Goal: Information Seeking & Learning: Learn about a topic

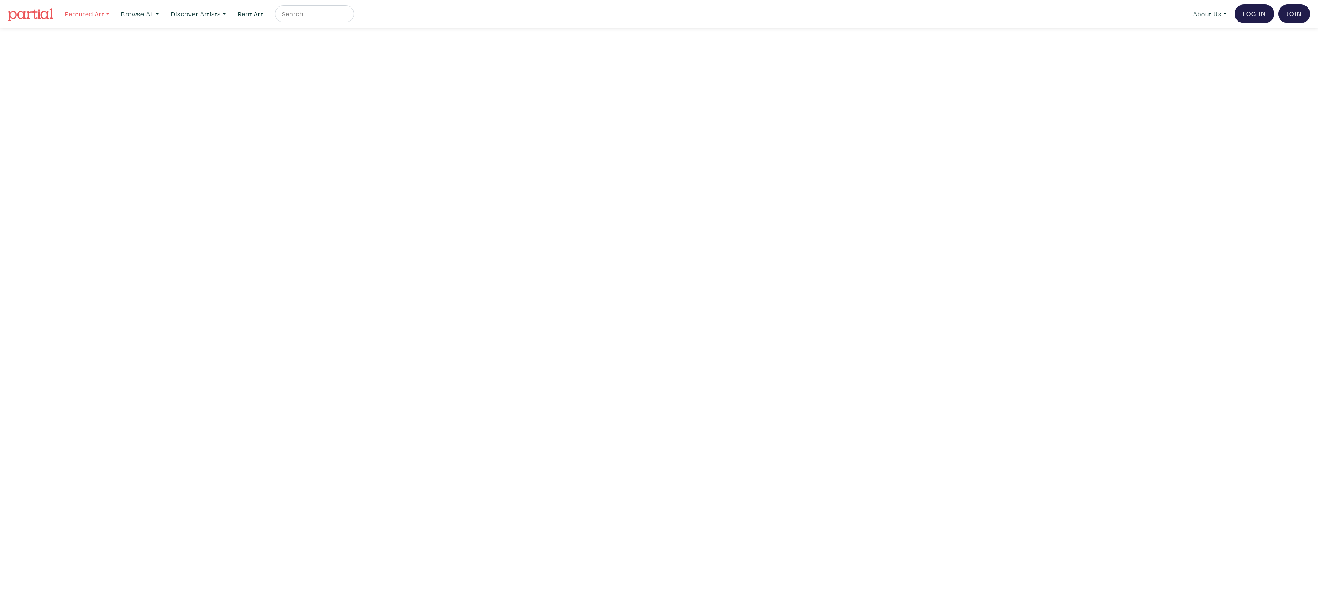
click at [90, 18] on link "Featured Art" at bounding box center [87, 14] width 52 height 18
click at [97, 46] on link "Landscapes" at bounding box center [104, 50] width 71 height 8
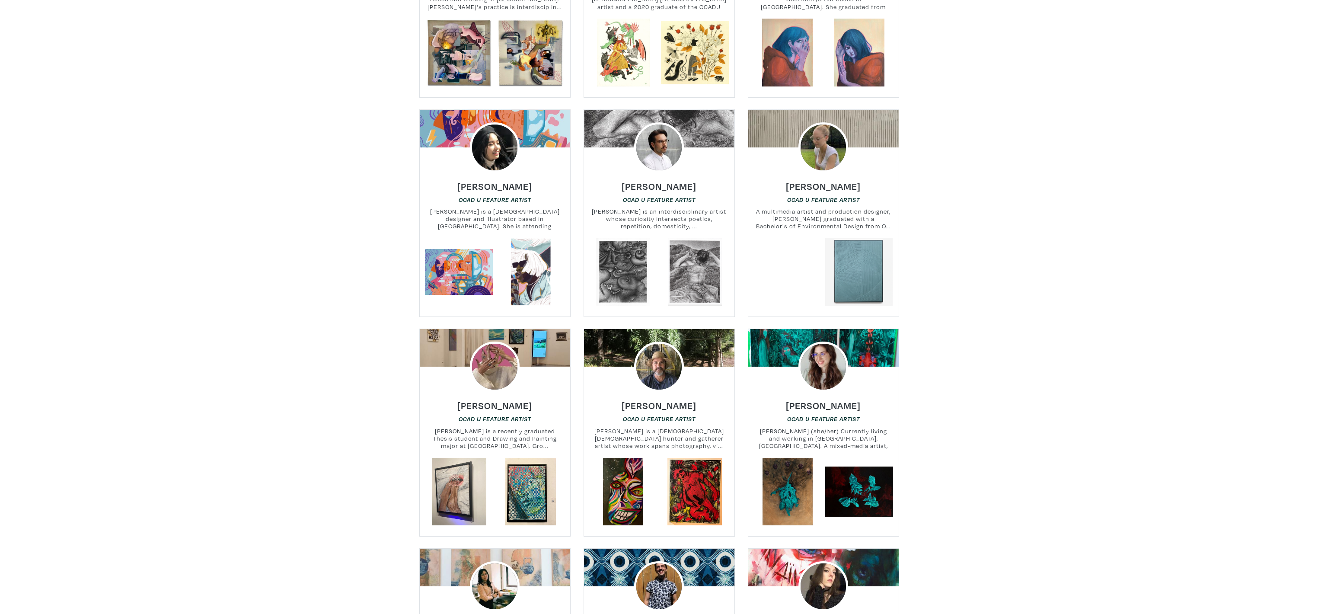
scroll to position [7546, 0]
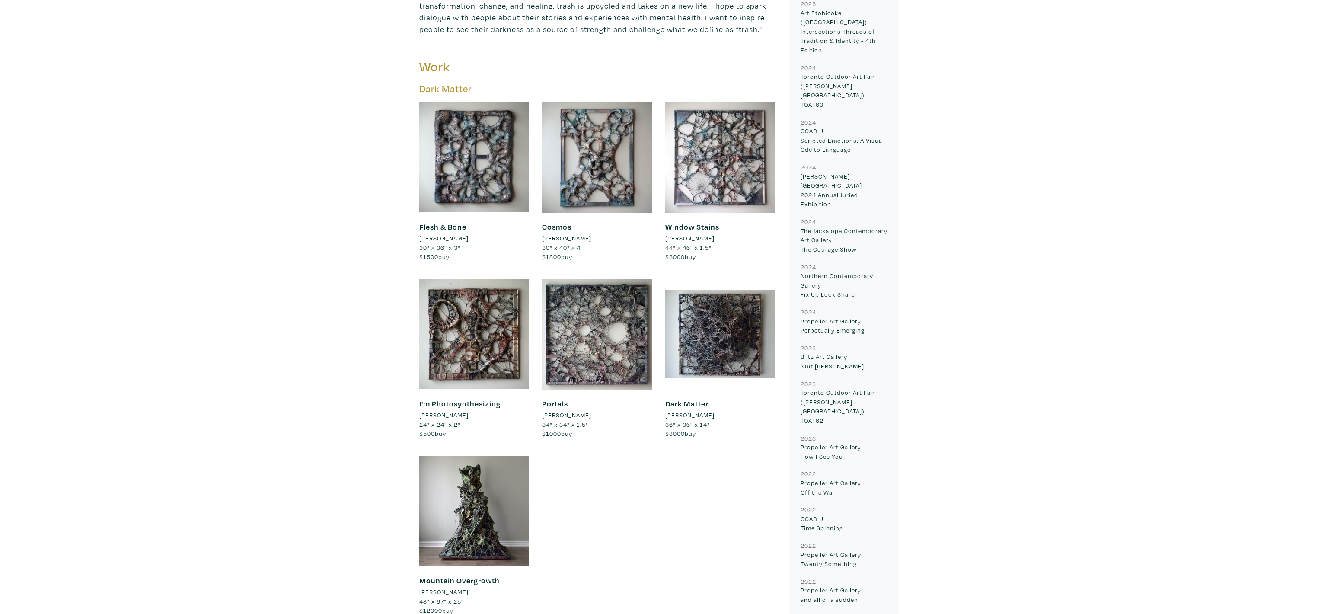
scroll to position [562, 0]
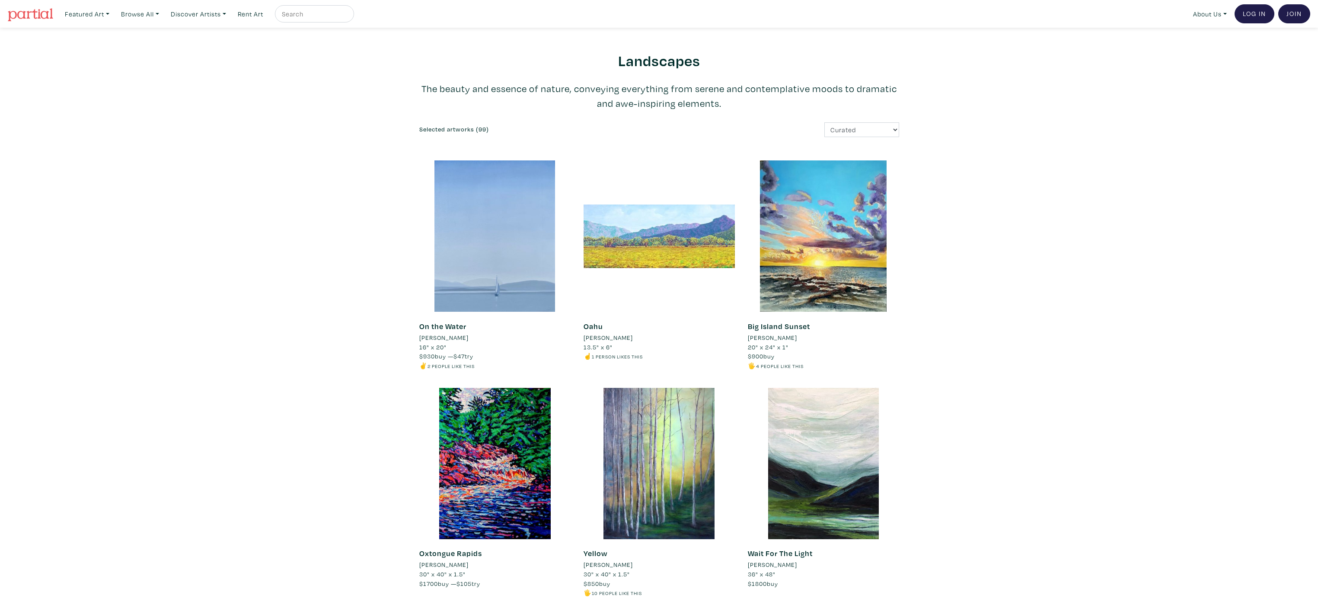
click at [866, 127] on select "Curated Newest Random Price: Low to High Price: High to Low" at bounding box center [861, 129] width 75 height 15
click at [478, 130] on h6 "Selected artworks (99)" at bounding box center [535, 129] width 233 height 7
click at [113, 18] on link "Discover Artists" at bounding box center [87, 14] width 52 height 18
click at [217, 73] on link "OCAD U Showcase" at bounding box center [210, 77] width 71 height 8
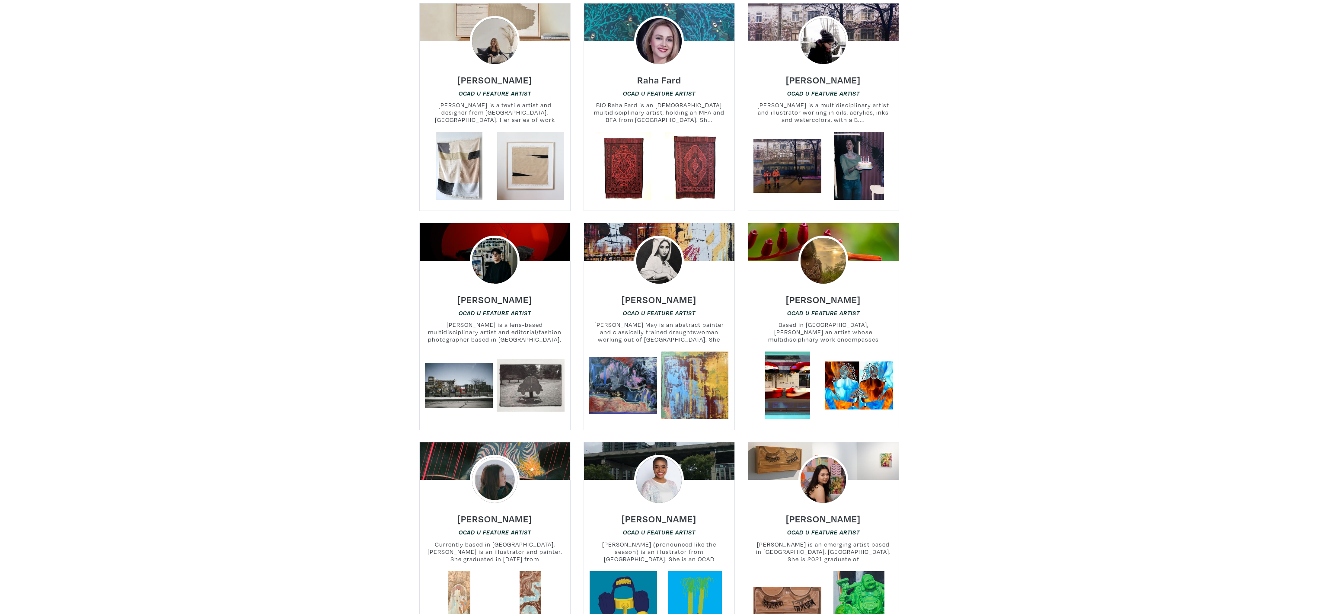
scroll to position [3431, 0]
